Goal: Transaction & Acquisition: Purchase product/service

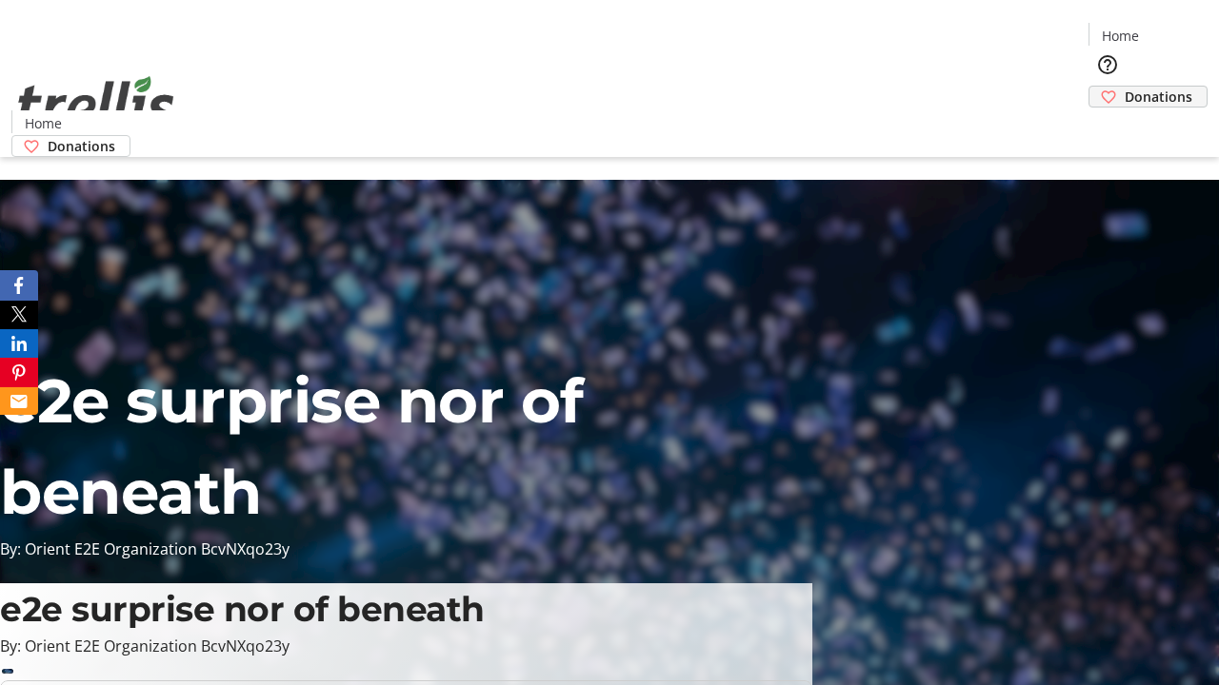
click at [1124, 87] on span "Donations" at bounding box center [1158, 97] width 68 height 20
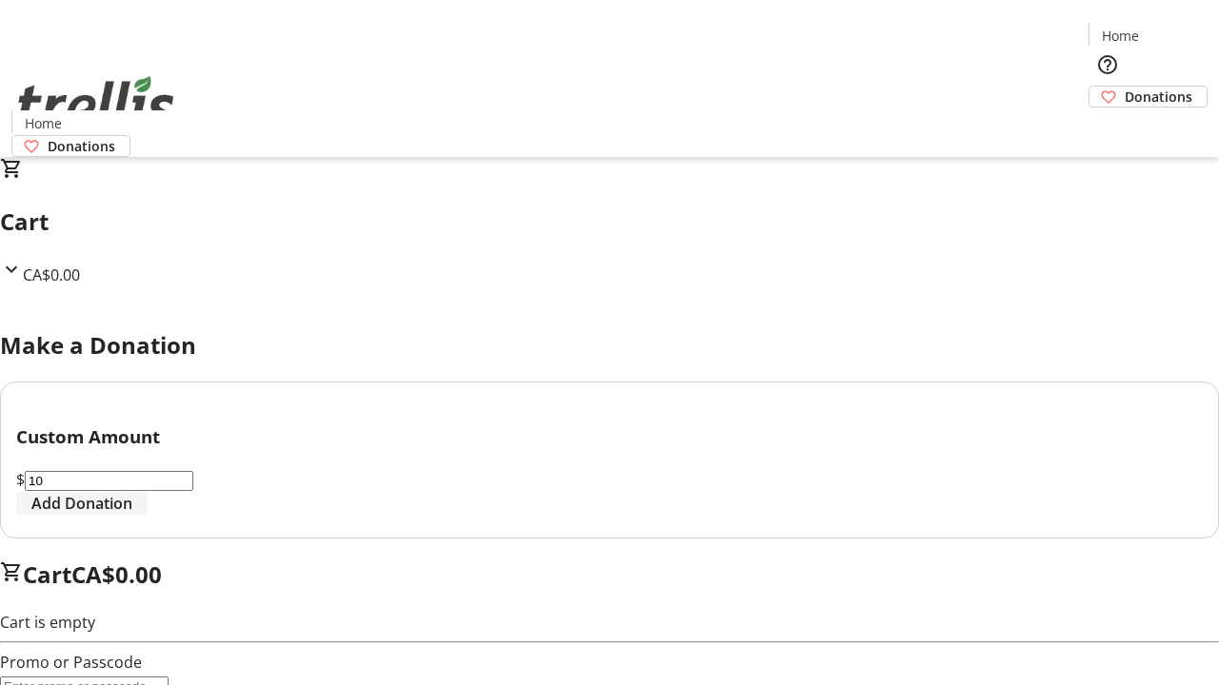
click at [132, 515] on span "Add Donation" at bounding box center [81, 503] width 101 height 23
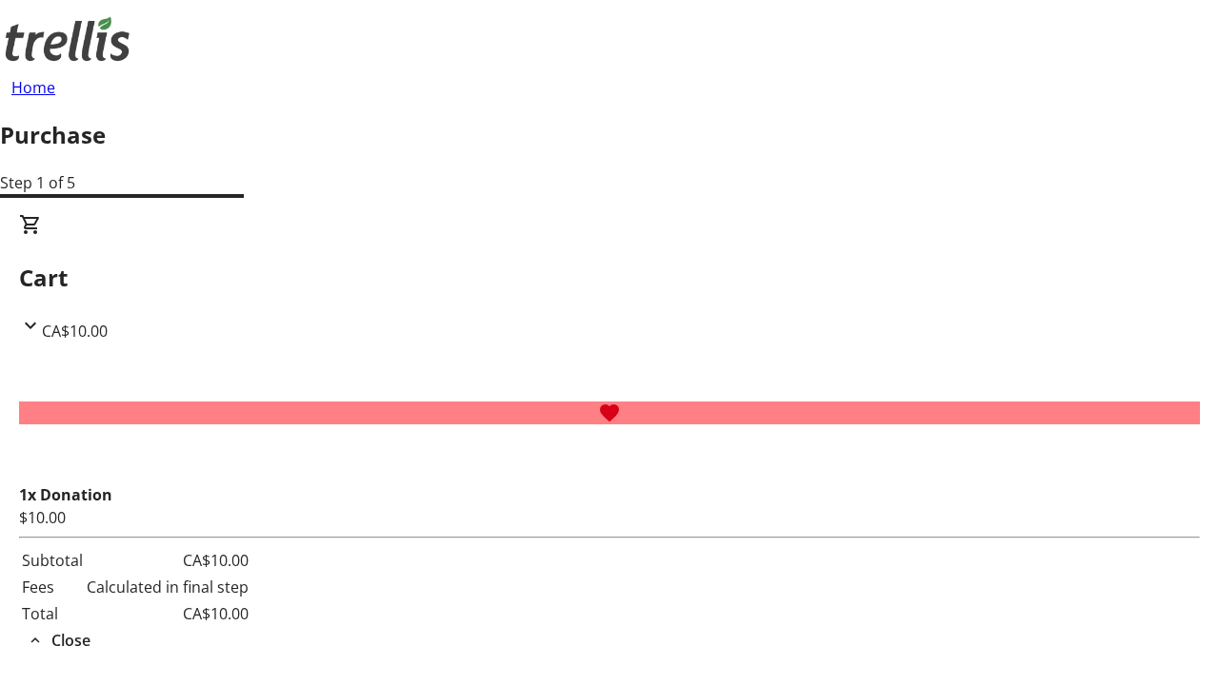
select select "CA"
type input "[EMAIL_ADDRESS][DOMAIN_NAME]"
type input "[PERSON_NAME]"
type input "[STREET_ADDRESS][PERSON_NAME]"
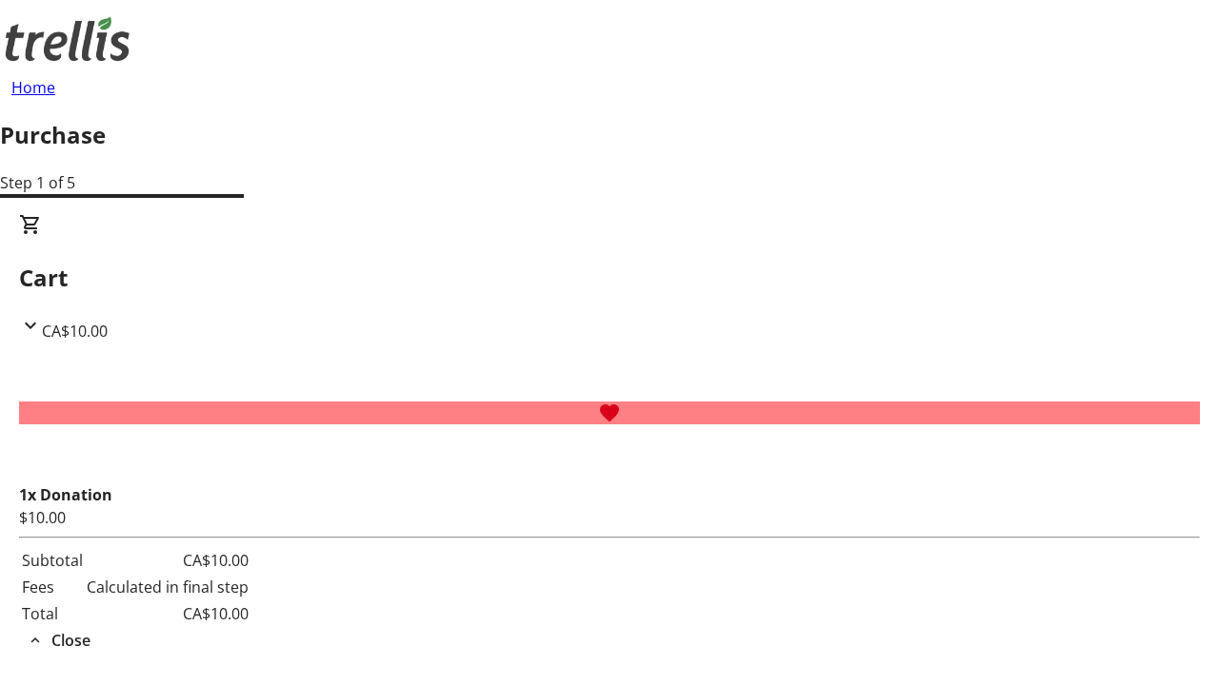
type input "Kelowna"
select select "BC"
type input "Kelowna"
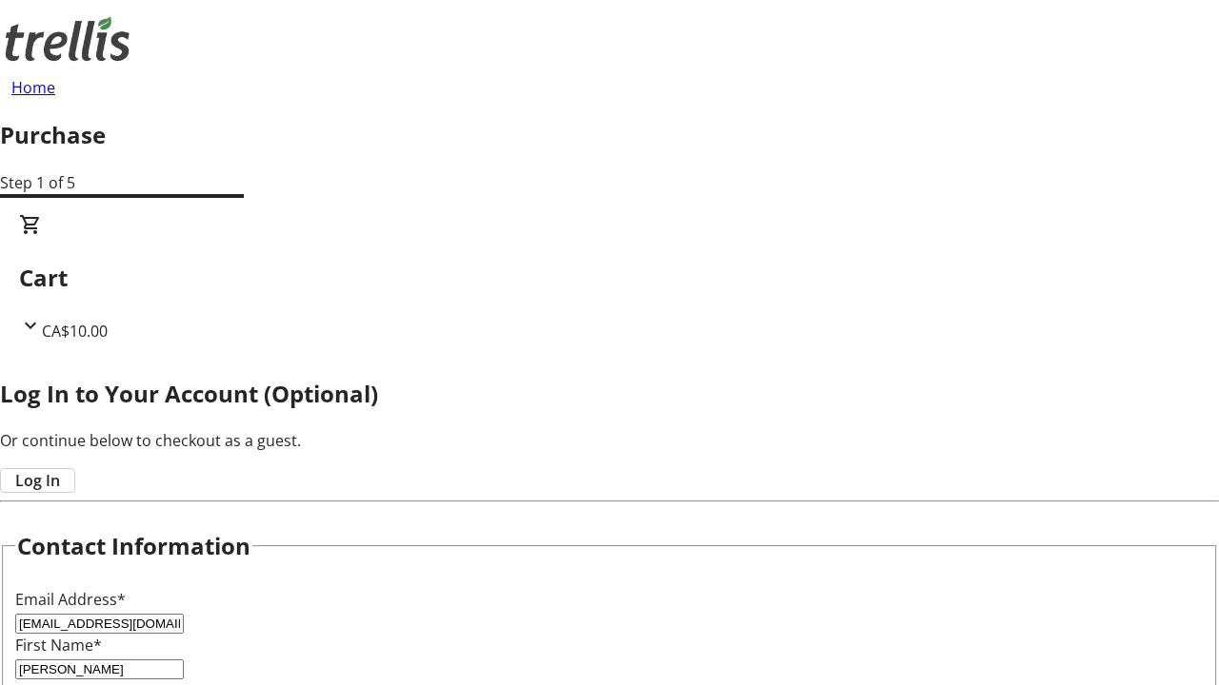
type input "V1Y 0C2"
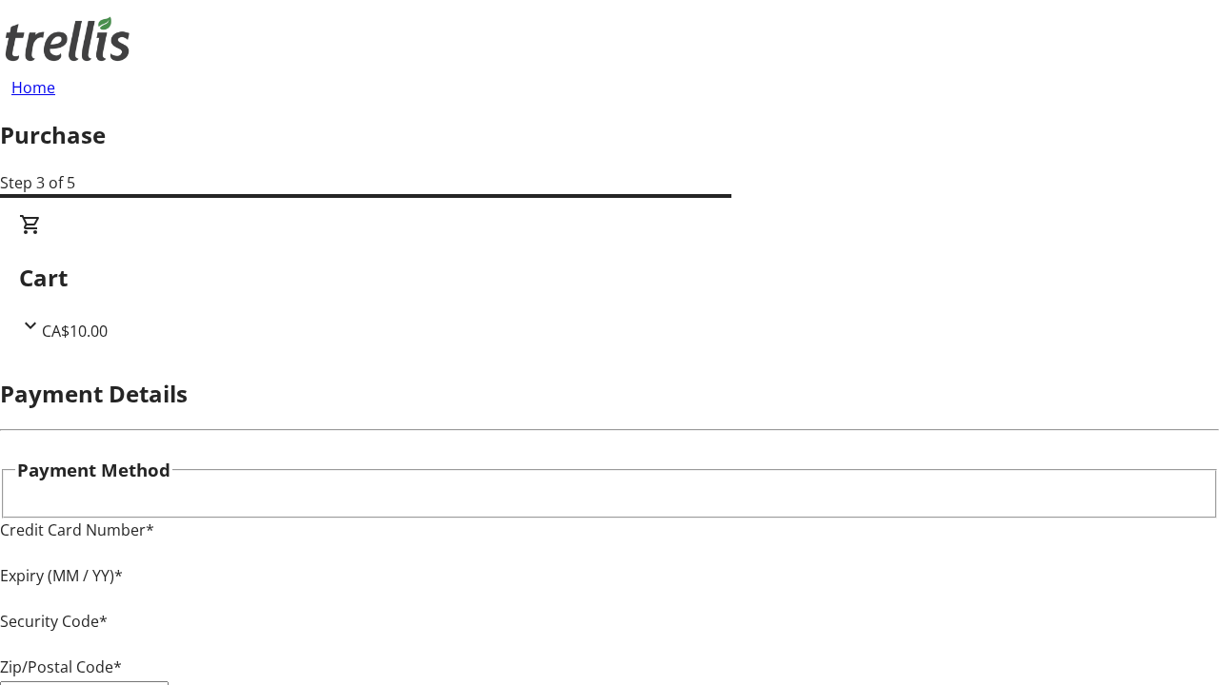
type input "V1Y 0C2"
